Goal: Information Seeking & Learning: Check status

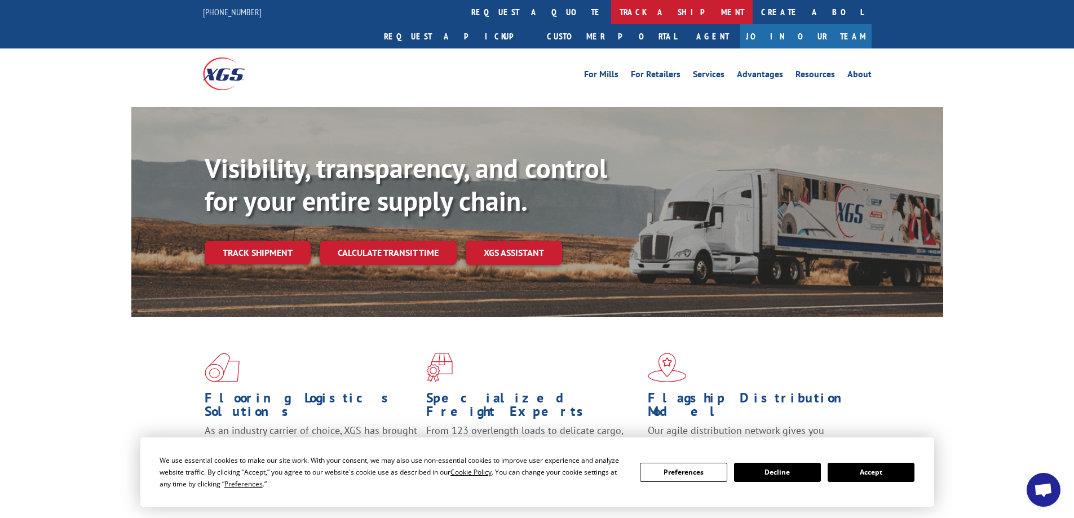
click at [611, 10] on link "track a shipment" at bounding box center [682, 12] width 142 height 24
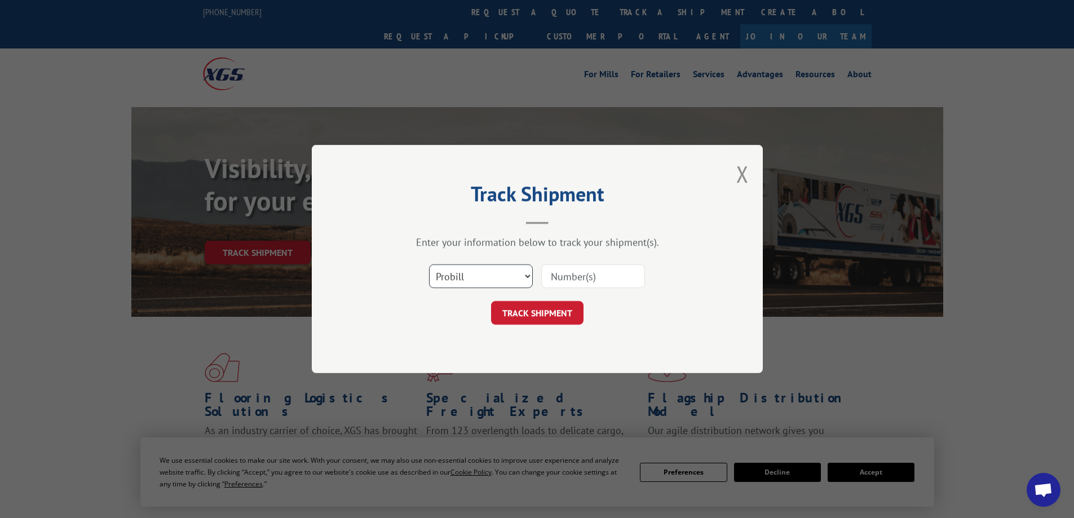
click at [445, 278] on select "Select category... Probill BOL PO" at bounding box center [481, 276] width 104 height 24
select select "bol"
click at [429, 264] on select "Select category... Probill BOL PO" at bounding box center [481, 276] width 104 height 24
click at [555, 275] on input at bounding box center [593, 276] width 104 height 24
paste input "6008385"
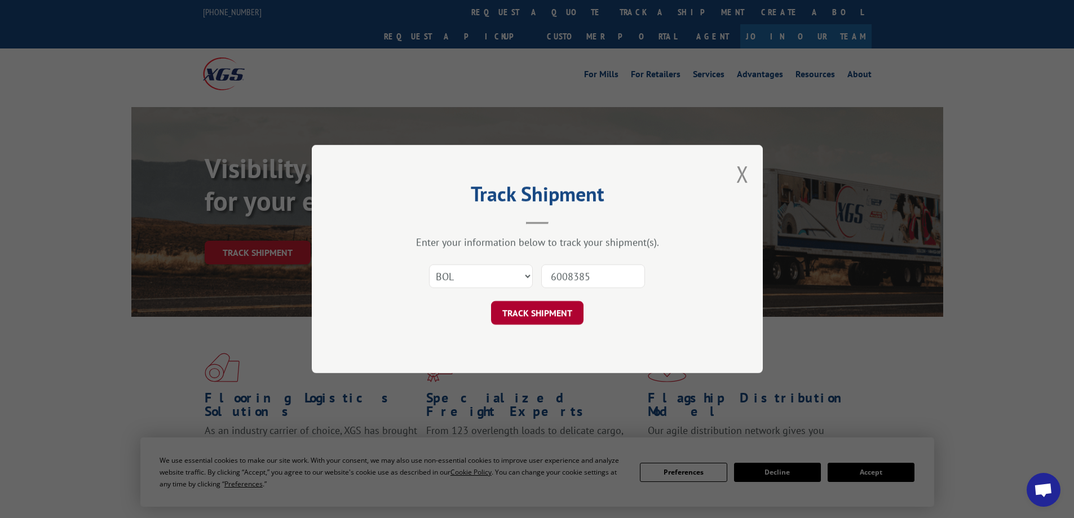
type input "6008385"
click at [554, 307] on button "TRACK SHIPMENT" at bounding box center [537, 313] width 92 height 24
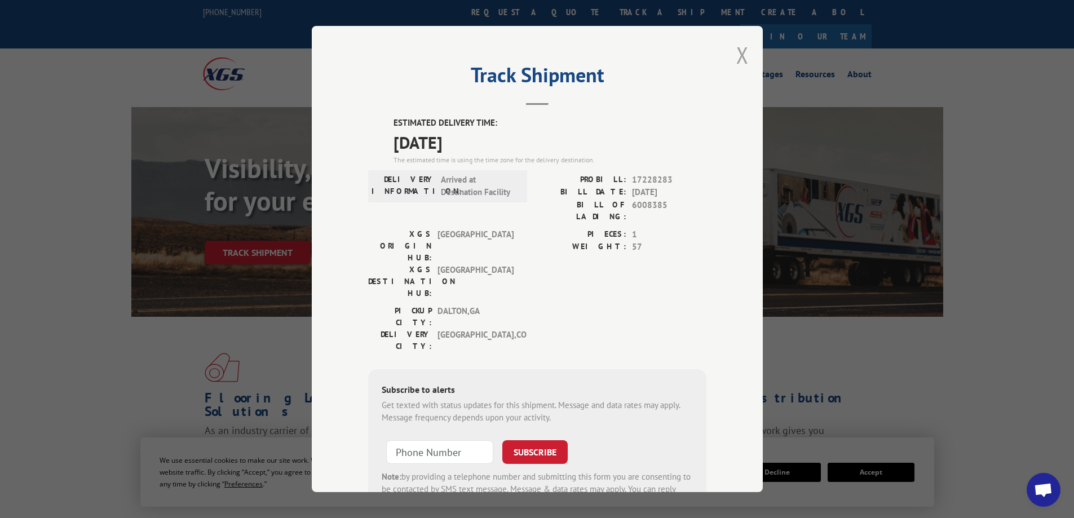
click at [741, 54] on button "Close modal" at bounding box center [742, 55] width 12 height 30
